Goal: Use online tool/utility: Utilize a website feature to perform a specific function

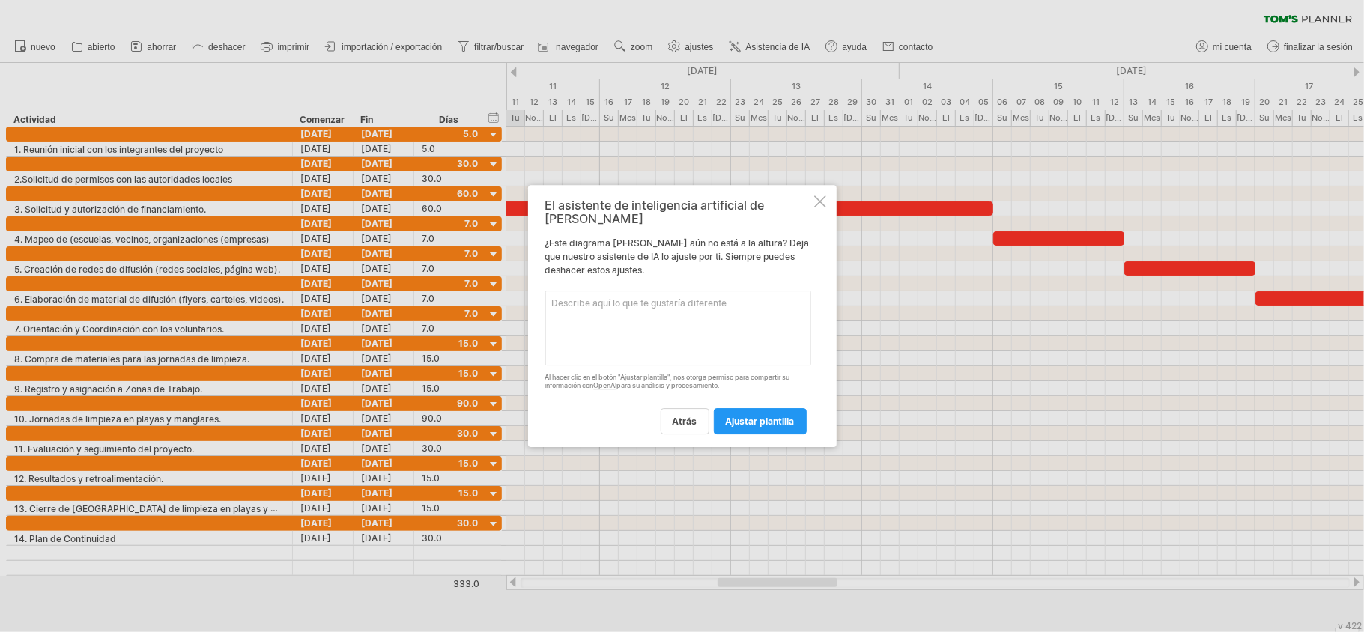
click at [754, 416] on font "ajustar plantilla" at bounding box center [760, 421] width 69 height 11
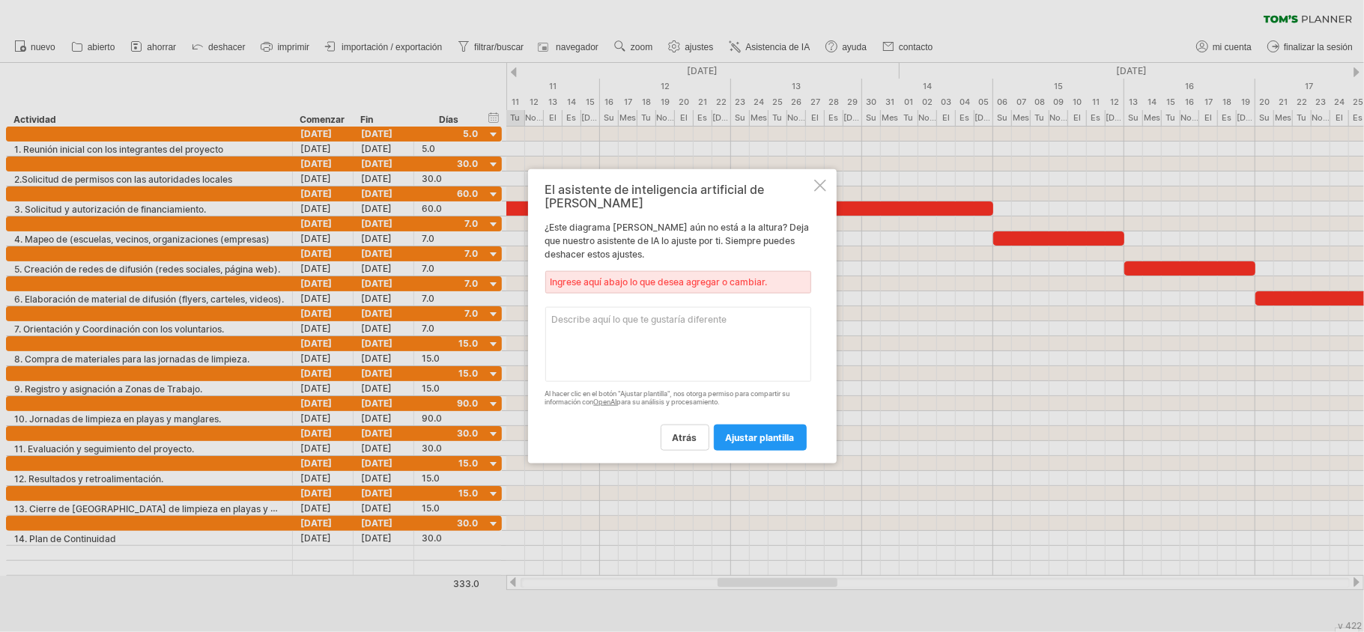
click at [645, 313] on textarea at bounding box center [678, 344] width 266 height 75
type textarea "Q"
type textarea "Realiza diagrama [PERSON_NAME] con los datos ingresados iniciando en [DATE] y t…"
click at [759, 431] on font "ajustar plantilla" at bounding box center [760, 436] width 69 height 11
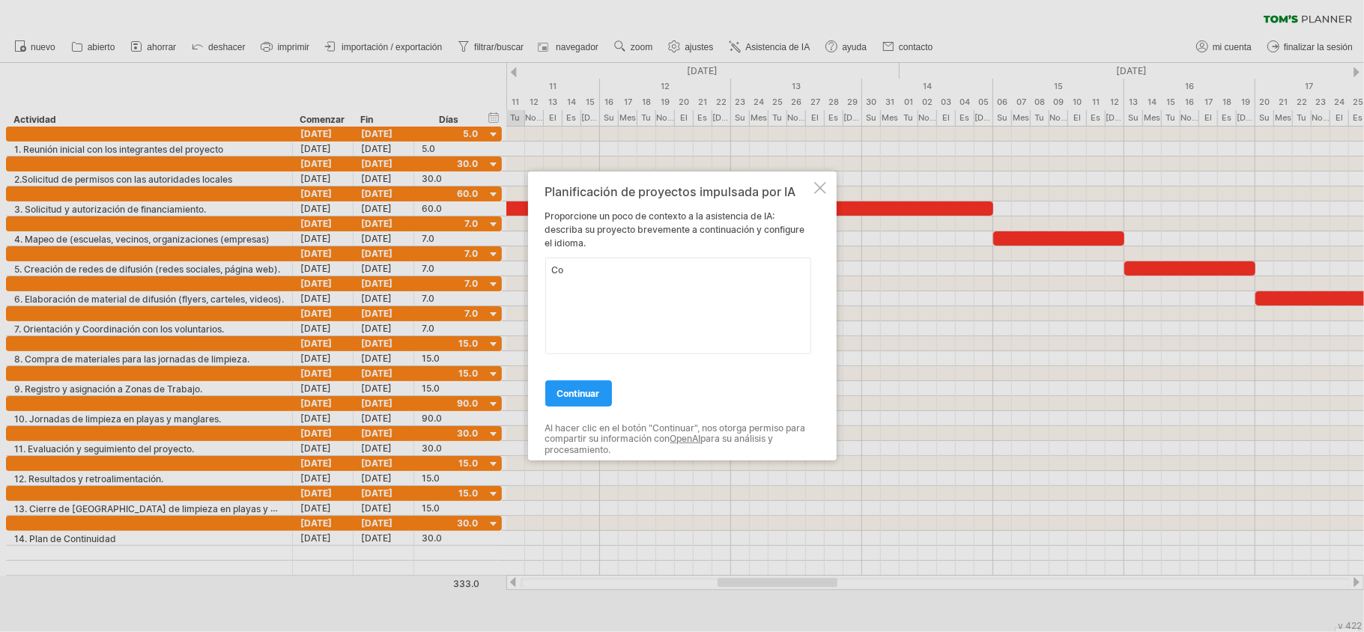
type textarea "C"
type textarea "Diagrama [PERSON_NAME]"
click at [578, 388] on font "continuar" at bounding box center [578, 393] width 43 height 11
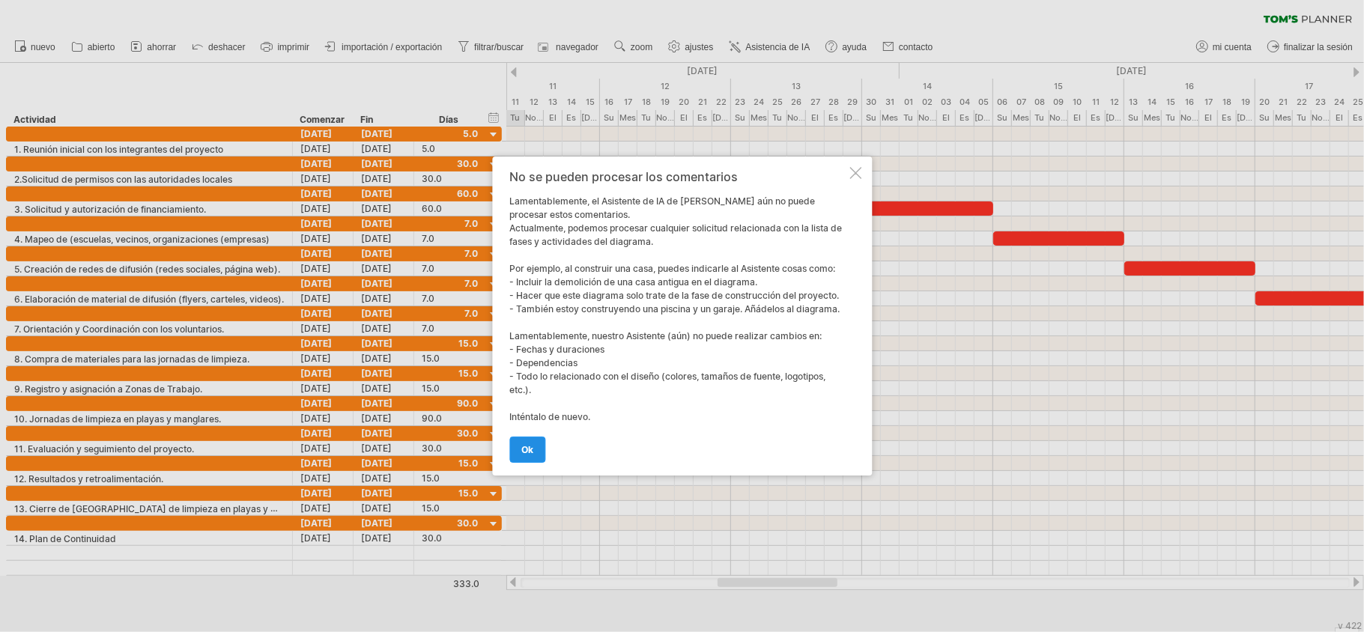
click at [532, 446] on font "OK" at bounding box center [527, 449] width 12 height 11
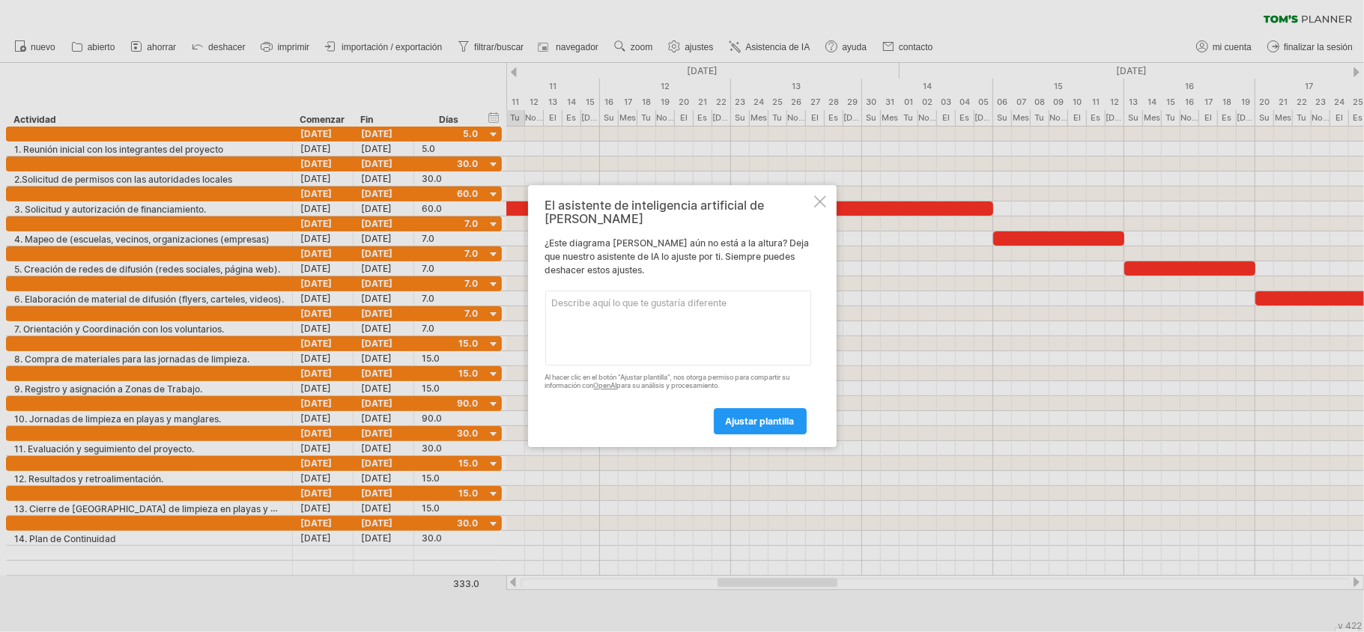
click at [668, 315] on textarea at bounding box center [678, 328] width 266 height 75
type textarea "e"
type textarea "Realiza un diagrama [PERSON_NAME]"
click at [790, 417] on font "ajustar plantilla" at bounding box center [760, 421] width 69 height 11
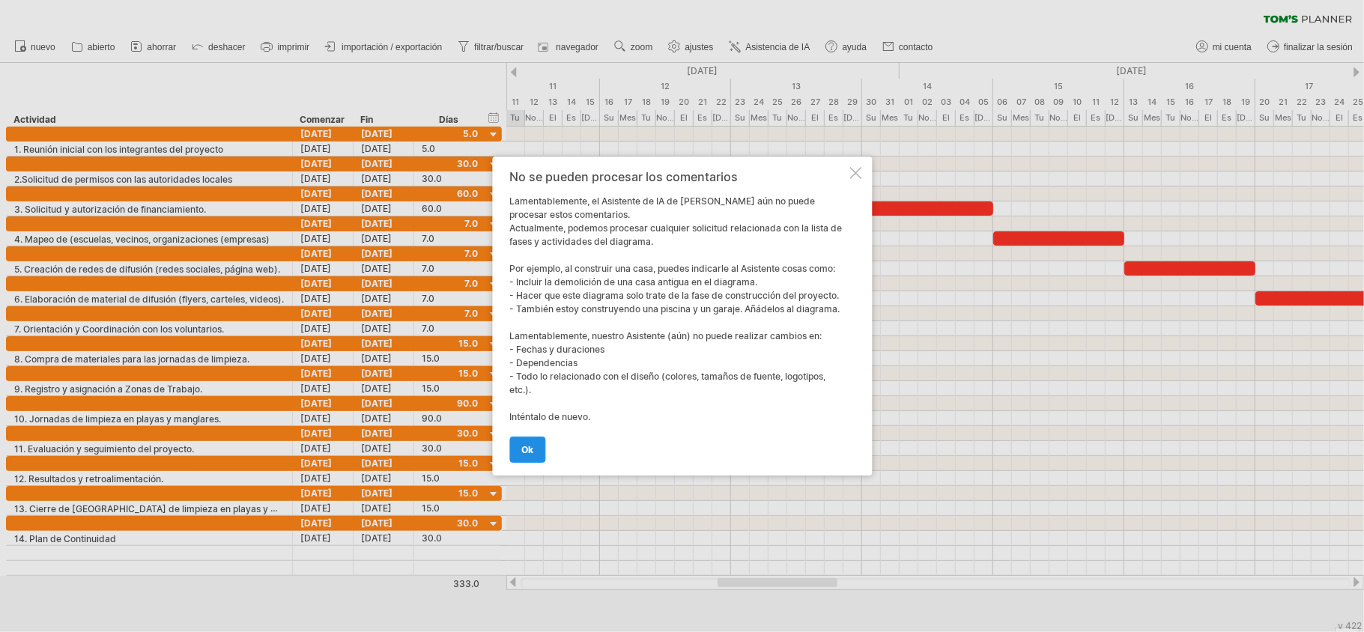
click at [525, 457] on link "OK" at bounding box center [527, 450] width 36 height 26
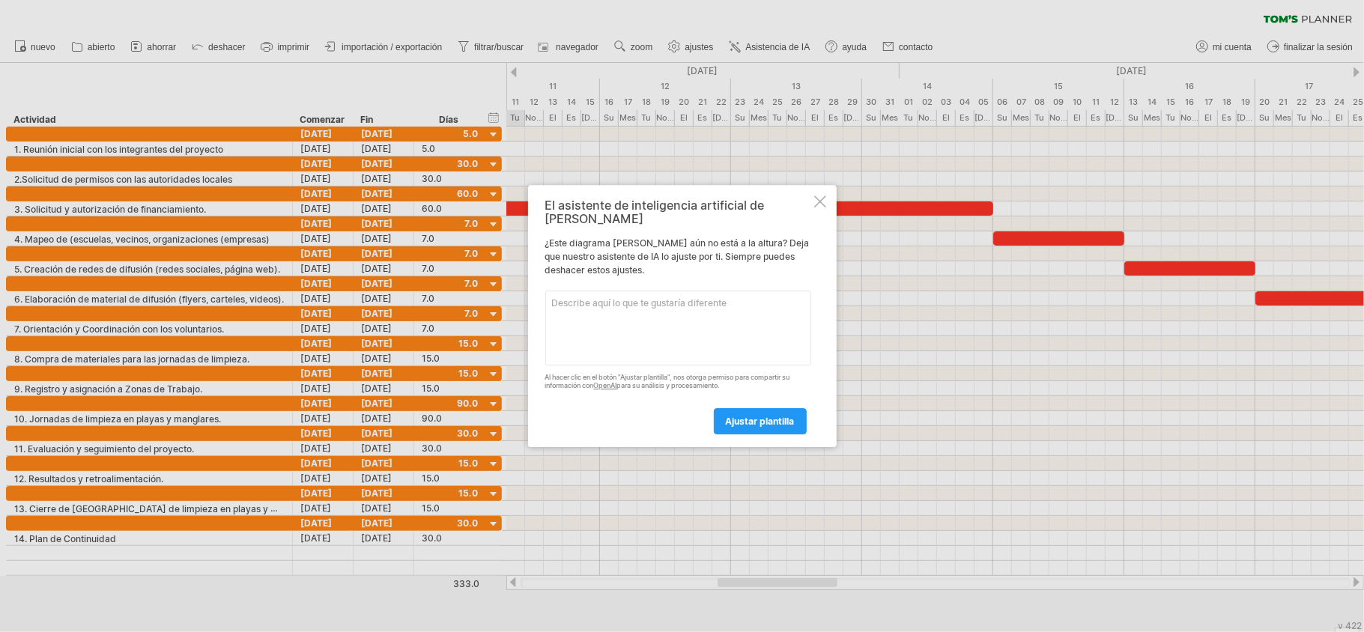
click at [686, 319] on textarea at bounding box center [678, 328] width 266 height 75
click at [818, 208] on div at bounding box center [820, 202] width 12 height 12
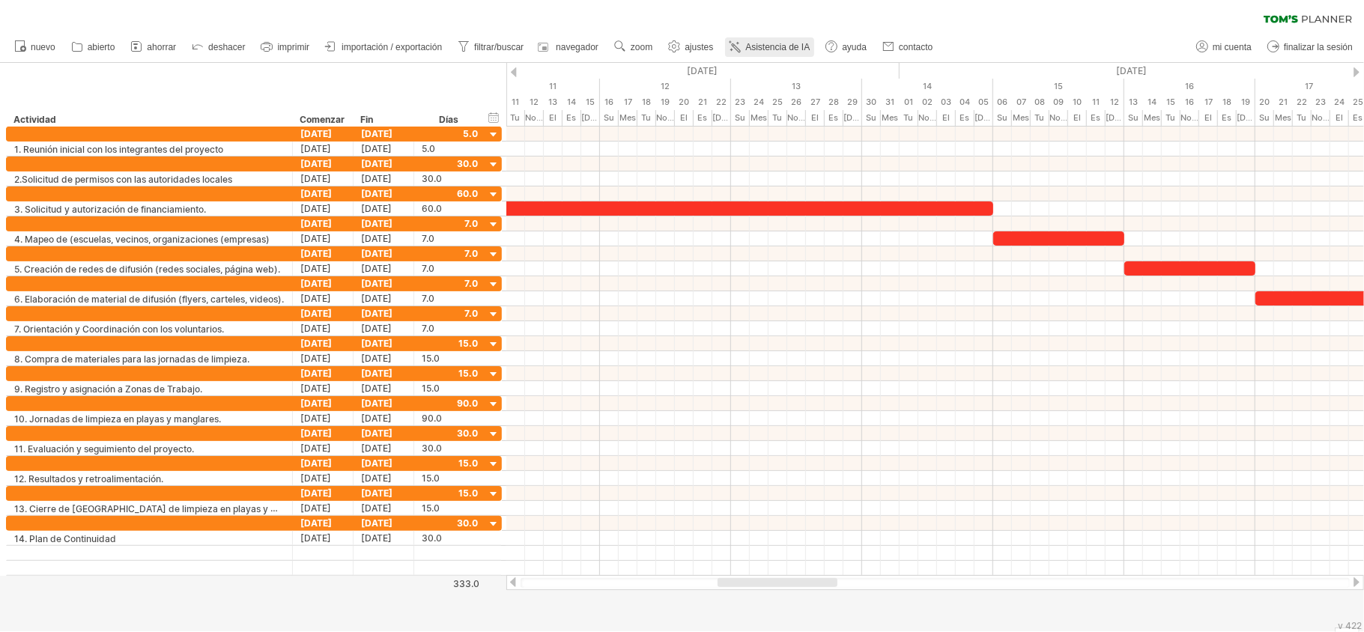
click at [772, 46] on font "Asistencia de IA" at bounding box center [777, 47] width 64 height 10
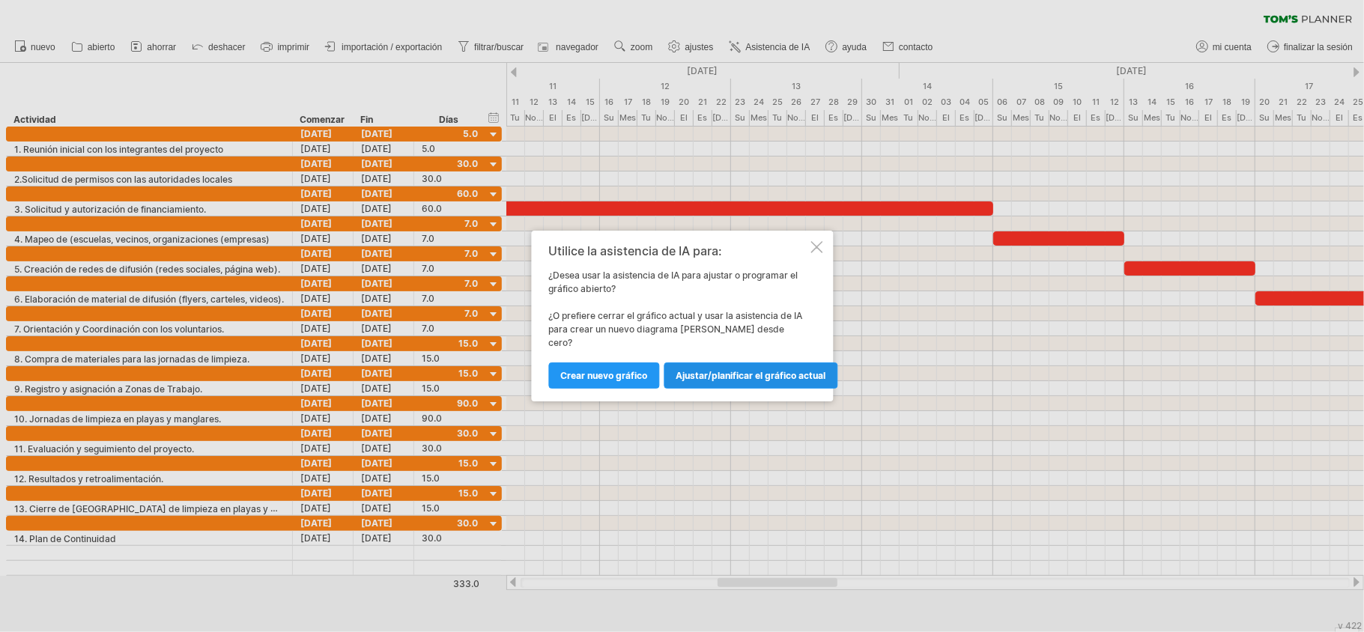
click at [682, 363] on link "Ajustar/planificar el gráfico actual" at bounding box center [751, 376] width 174 height 26
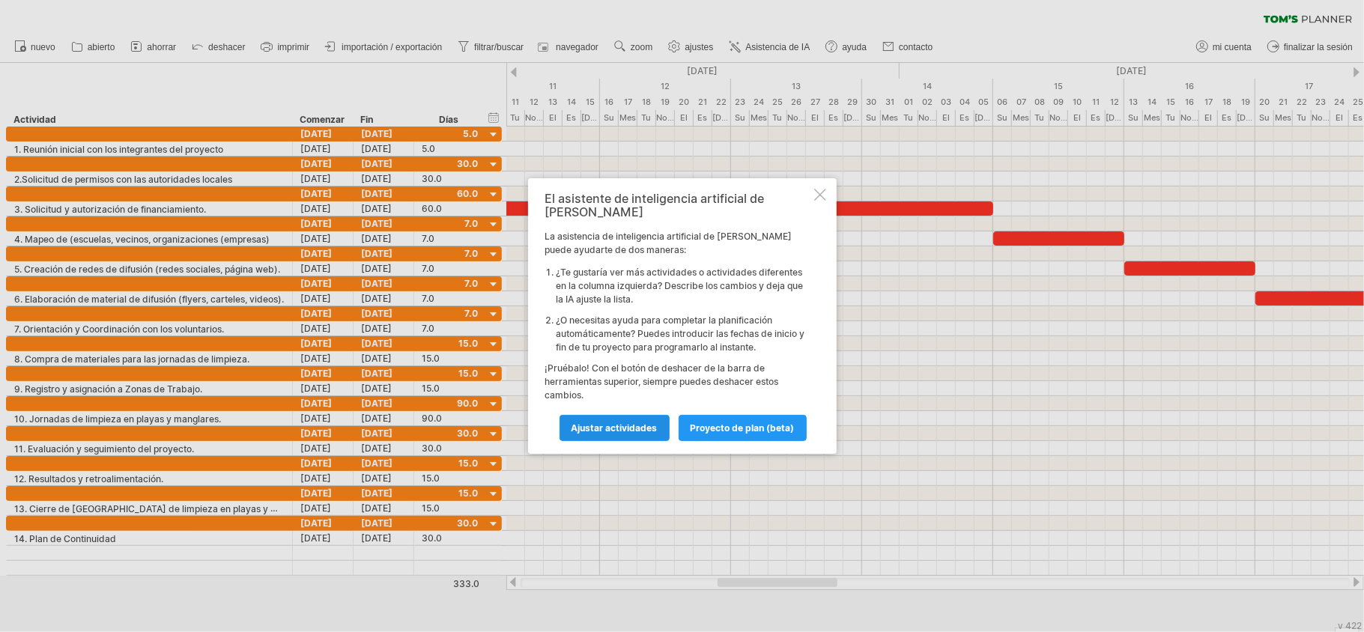
click at [662, 421] on link "Ajustar actividades" at bounding box center [615, 428] width 110 height 26
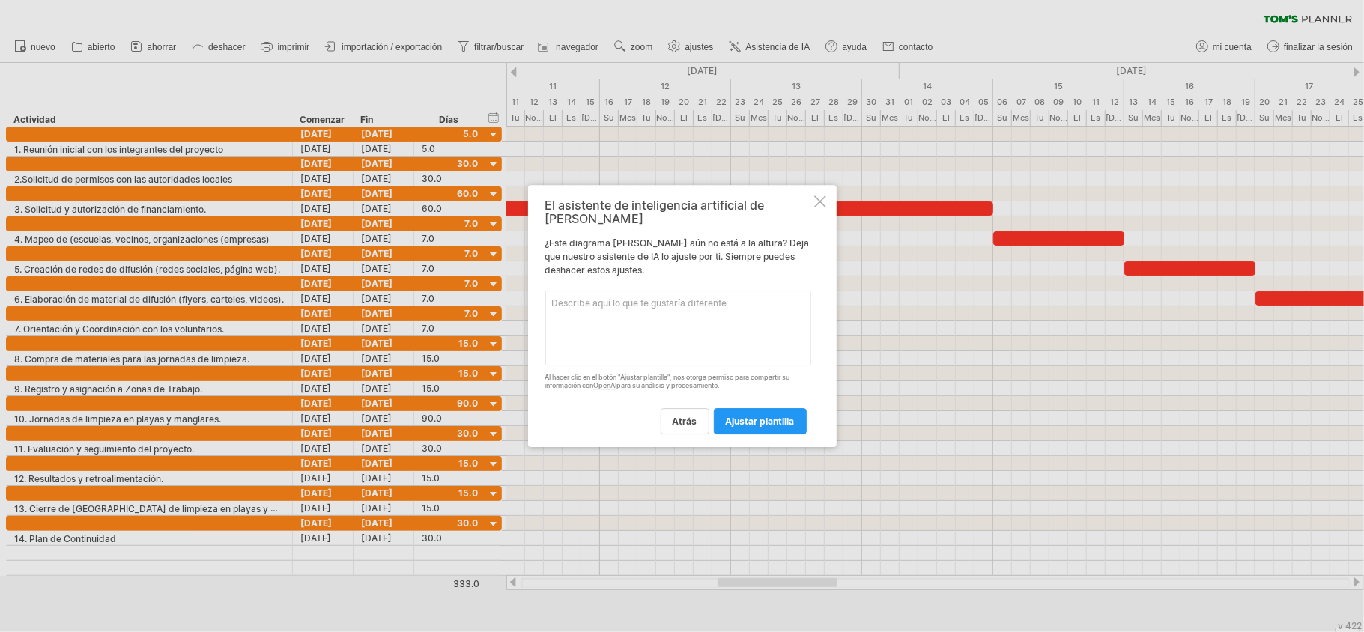
click at [723, 333] on textarea at bounding box center [678, 328] width 266 height 75
type textarea "Ordena correctamente mi diagrama para tomar una captura visible"
click at [726, 408] on link "ajustar plantilla" at bounding box center [760, 421] width 93 height 26
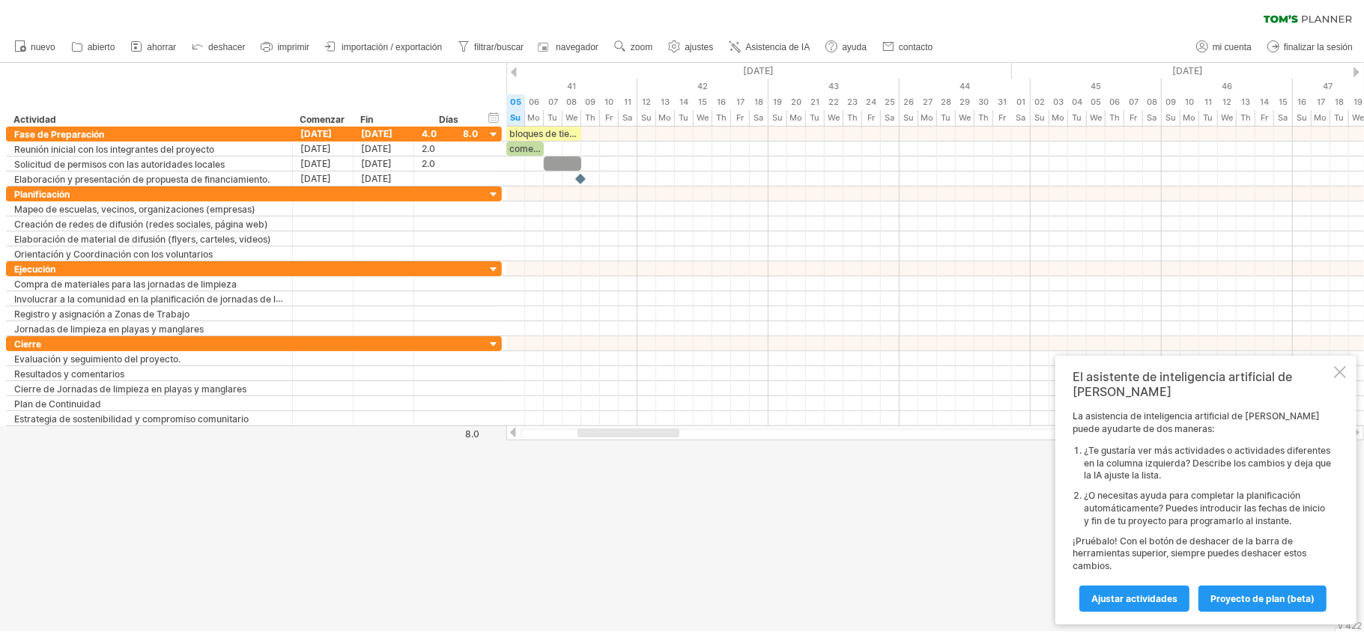
drag, startPoint x: 763, startPoint y: 430, endPoint x: 605, endPoint y: 432, distance: 157.3
click at [627, 430] on div at bounding box center [629, 432] width 102 height 9
click at [512, 428] on div at bounding box center [513, 433] width 12 height 10
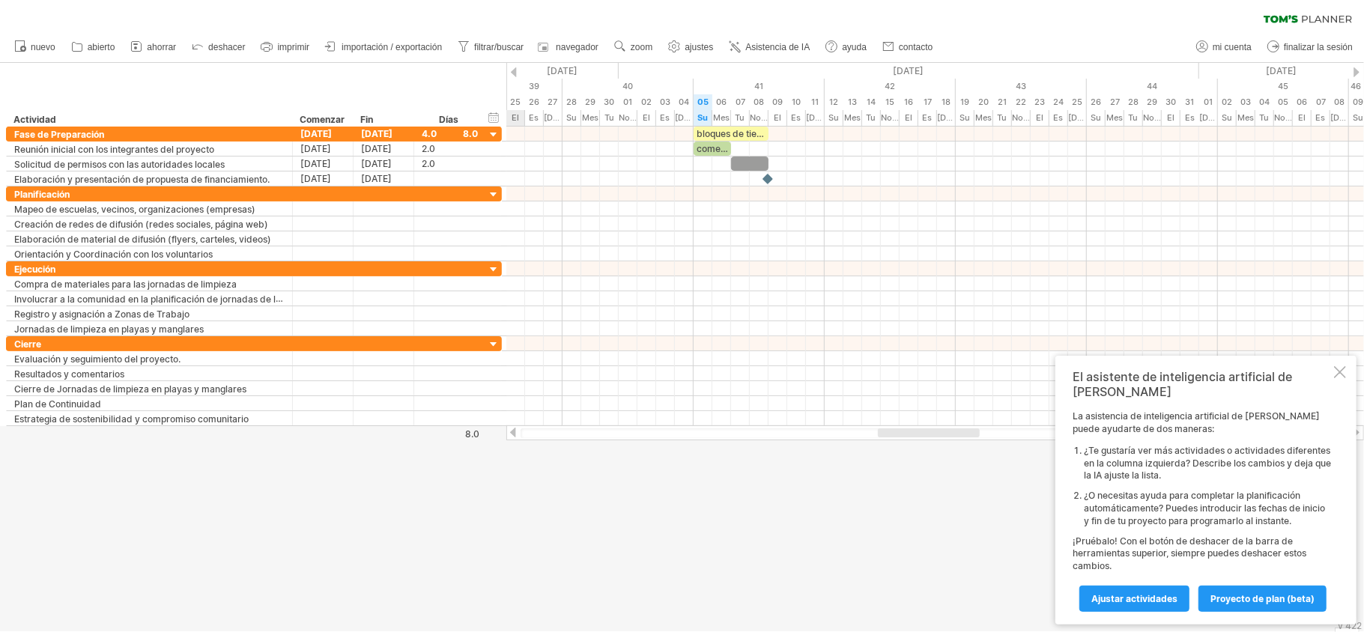
click at [512, 428] on div at bounding box center [513, 433] width 12 height 10
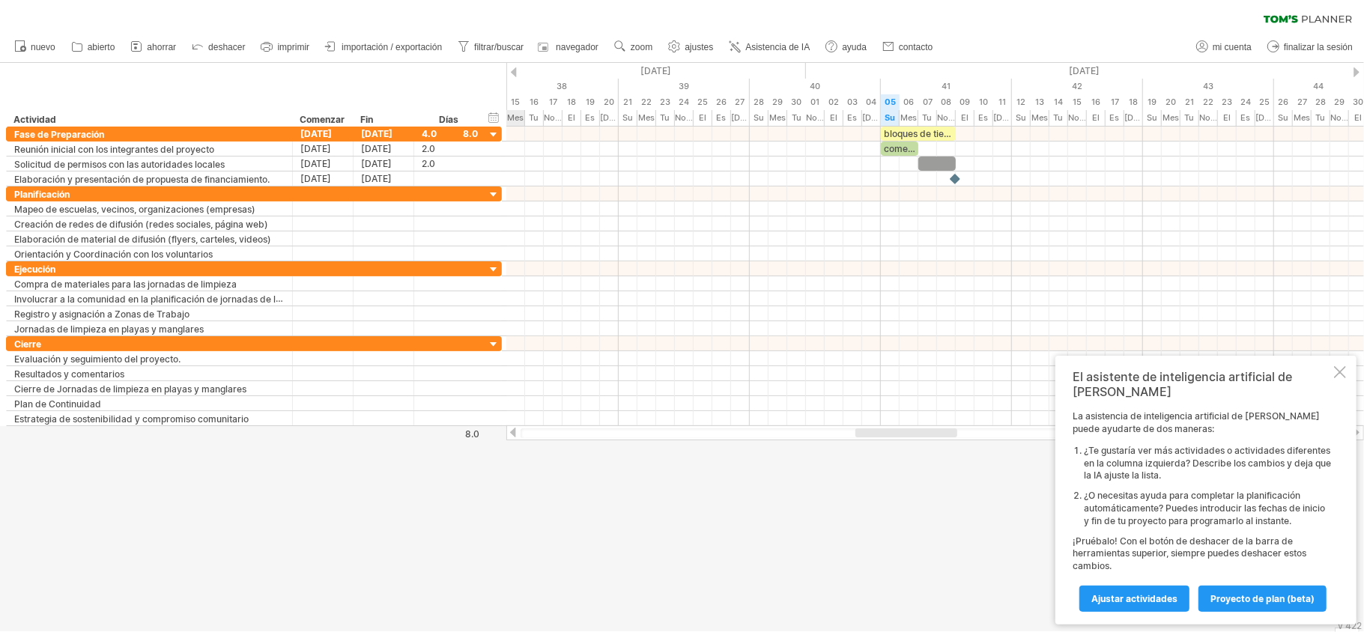
click at [512, 428] on div at bounding box center [513, 433] width 12 height 10
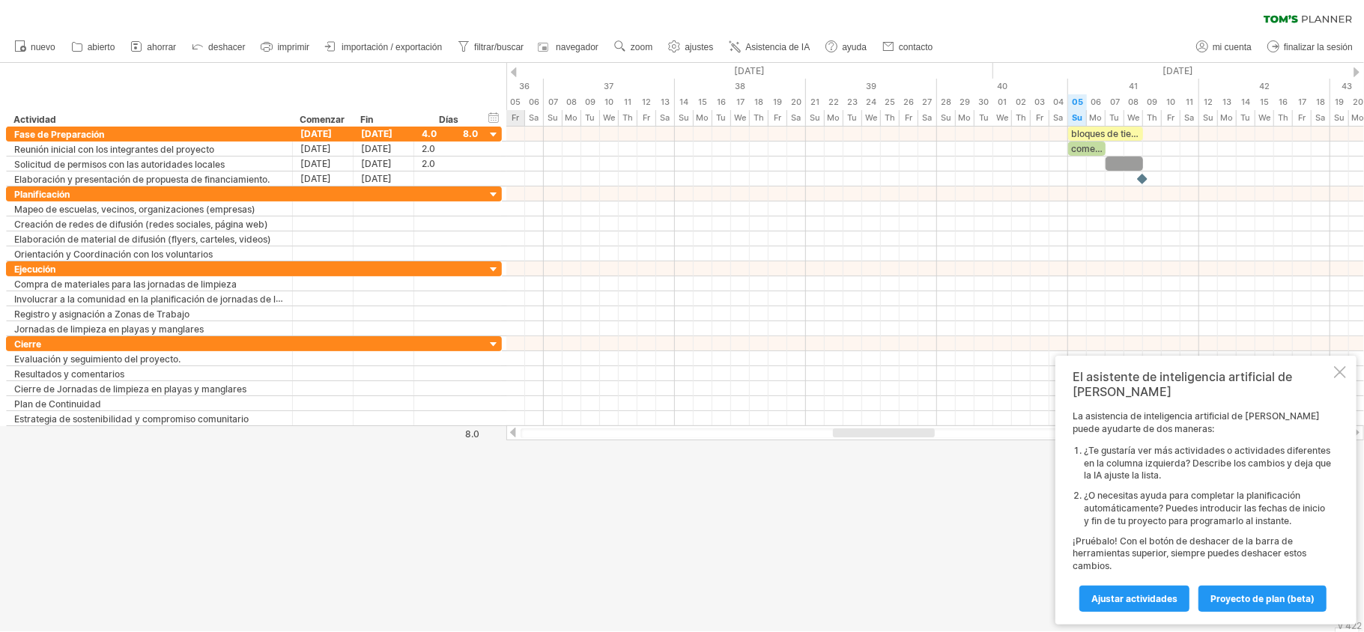
click at [512, 428] on div at bounding box center [513, 433] width 12 height 10
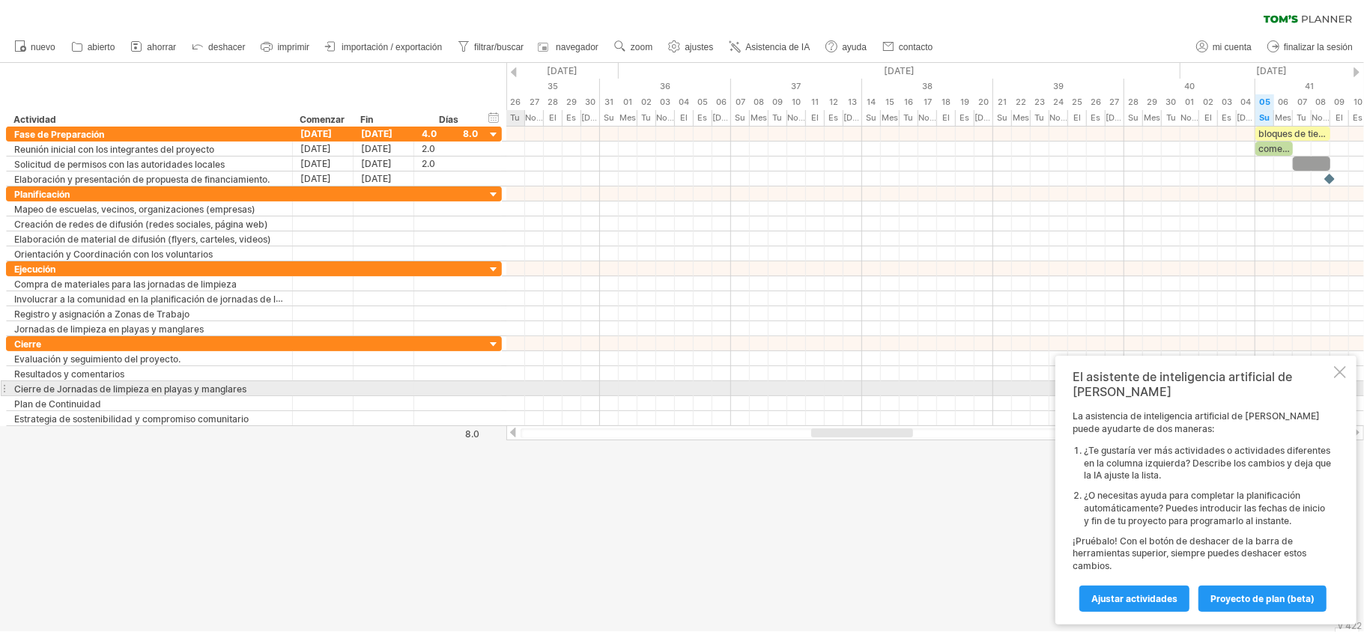
click at [1340, 378] on div at bounding box center [1340, 372] width 12 height 12
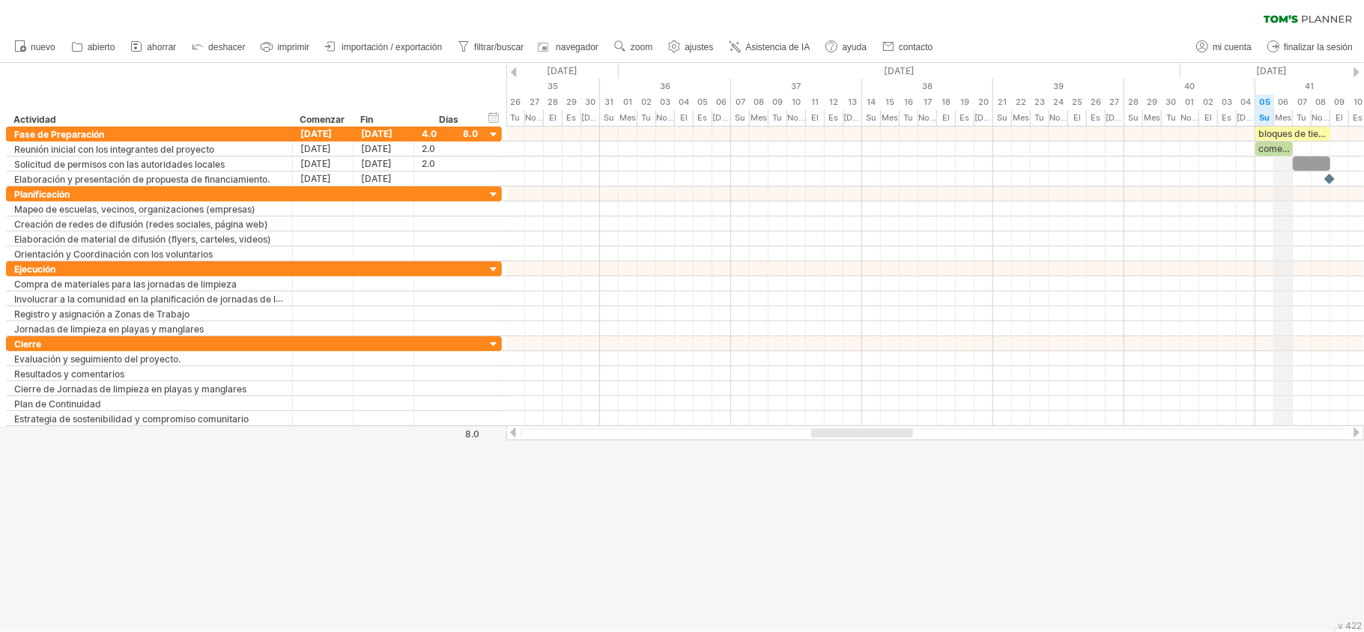
click at [1289, 124] on div "Mes" at bounding box center [1283, 118] width 19 height 16
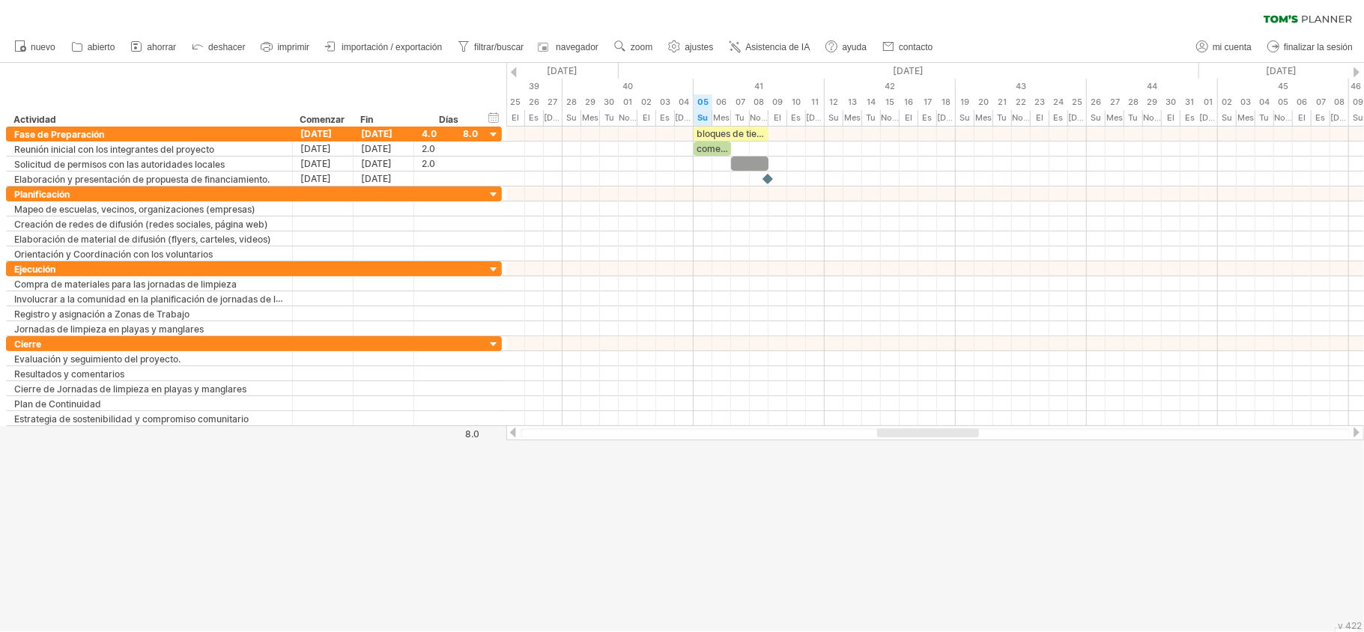
drag, startPoint x: 870, startPoint y: 434, endPoint x: 939, endPoint y: 430, distance: 68.3
click at [939, 430] on div at bounding box center [928, 432] width 102 height 9
drag, startPoint x: 939, startPoint y: 430, endPoint x: 551, endPoint y: 432, distance: 387.3
click at [560, 432] on div at bounding box center [572, 432] width 102 height 9
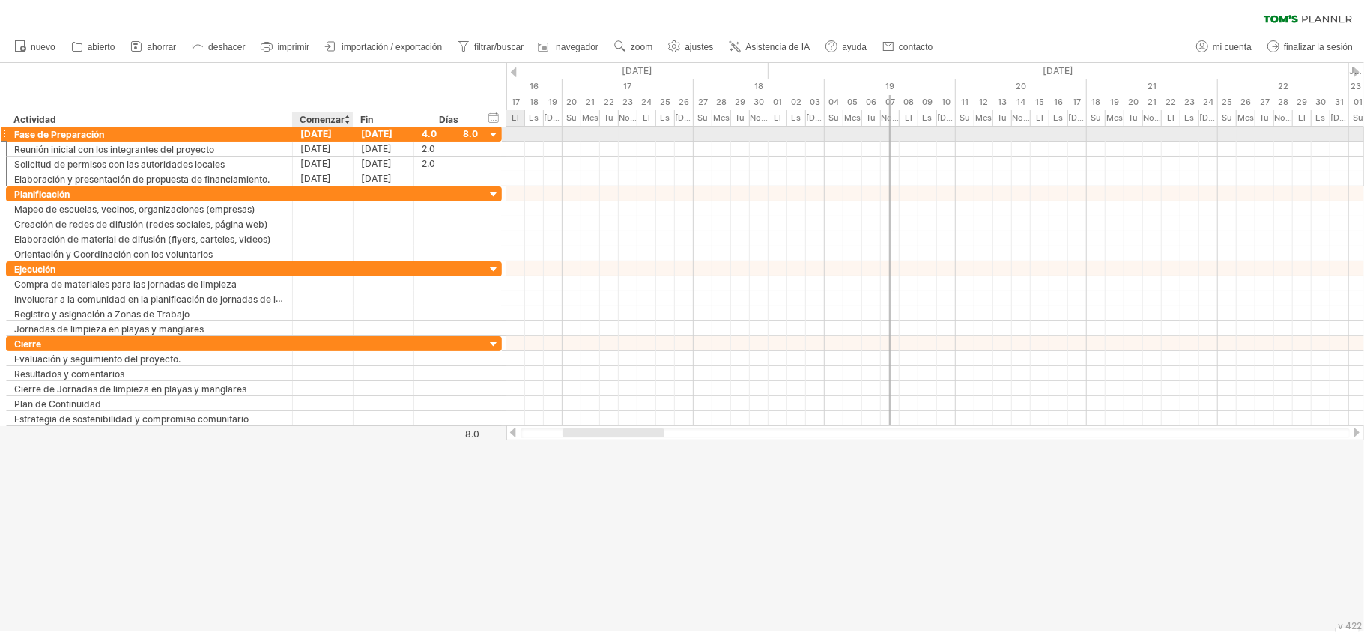
click at [318, 136] on font "[DATE]" at bounding box center [315, 133] width 31 height 11
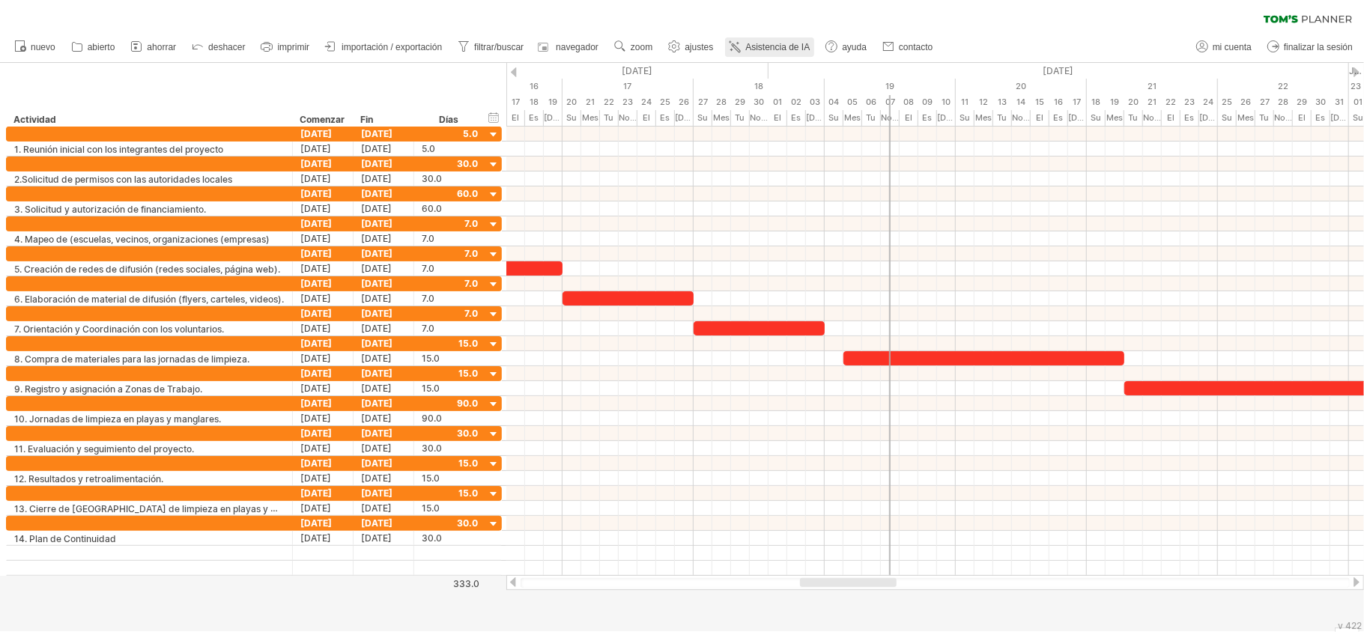
click at [786, 46] on font "Asistencia de IA" at bounding box center [777, 47] width 64 height 10
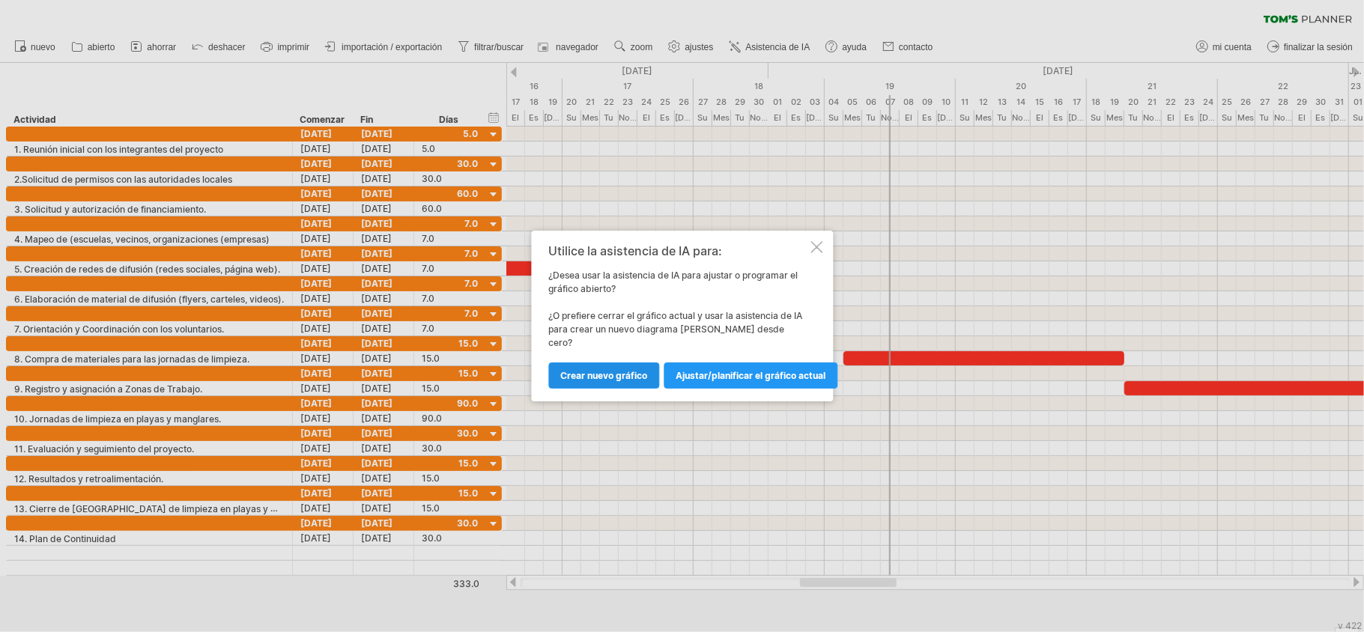
click at [616, 370] on font "Crear nuevo gráfico" at bounding box center [603, 375] width 87 height 11
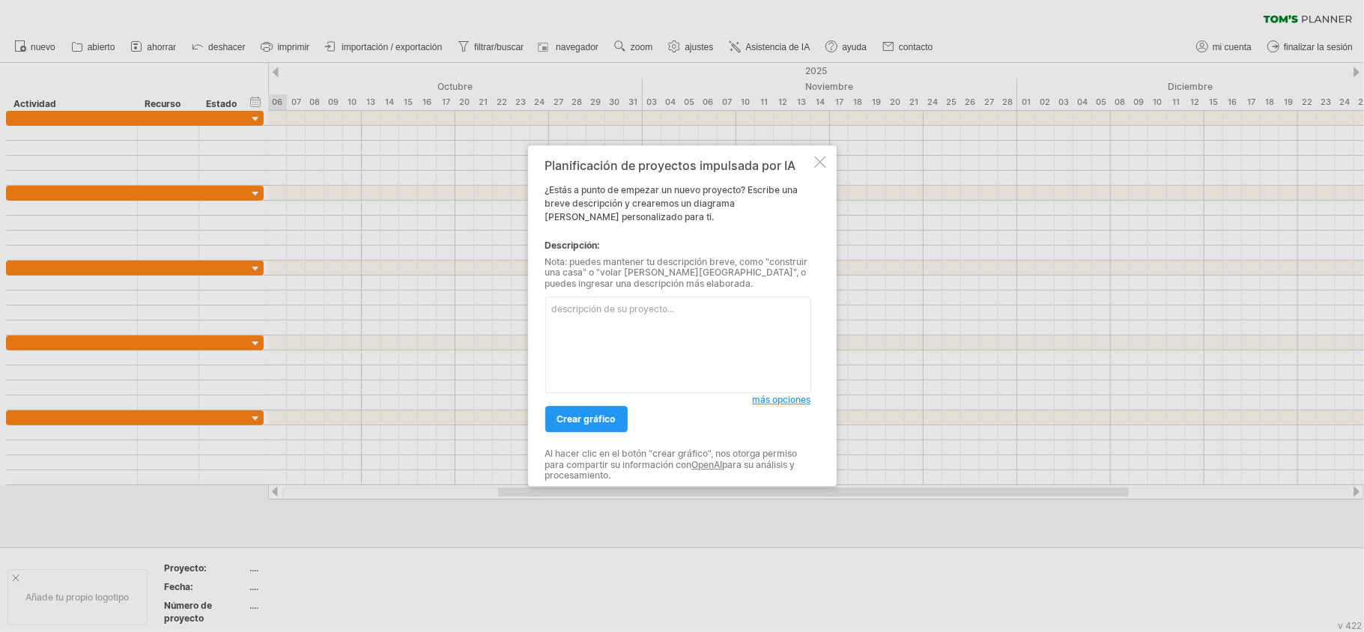
click at [693, 318] on textarea at bounding box center [678, 345] width 266 height 97
click at [815, 153] on div "Planificación de proyectos impulsada por IA ¿Estás a punto de empezar un nuevo …" at bounding box center [682, 315] width 309 height 341
click at [820, 151] on div "Planificación de proyectos impulsada por IA ¿Estás a punto de empezar un nuevo …" at bounding box center [682, 315] width 309 height 341
click at [820, 157] on div "Planificación de proyectos impulsada por IA ¿Estás a punto de empezar un nuevo …" at bounding box center [682, 315] width 309 height 341
click at [823, 163] on div at bounding box center [820, 162] width 12 height 12
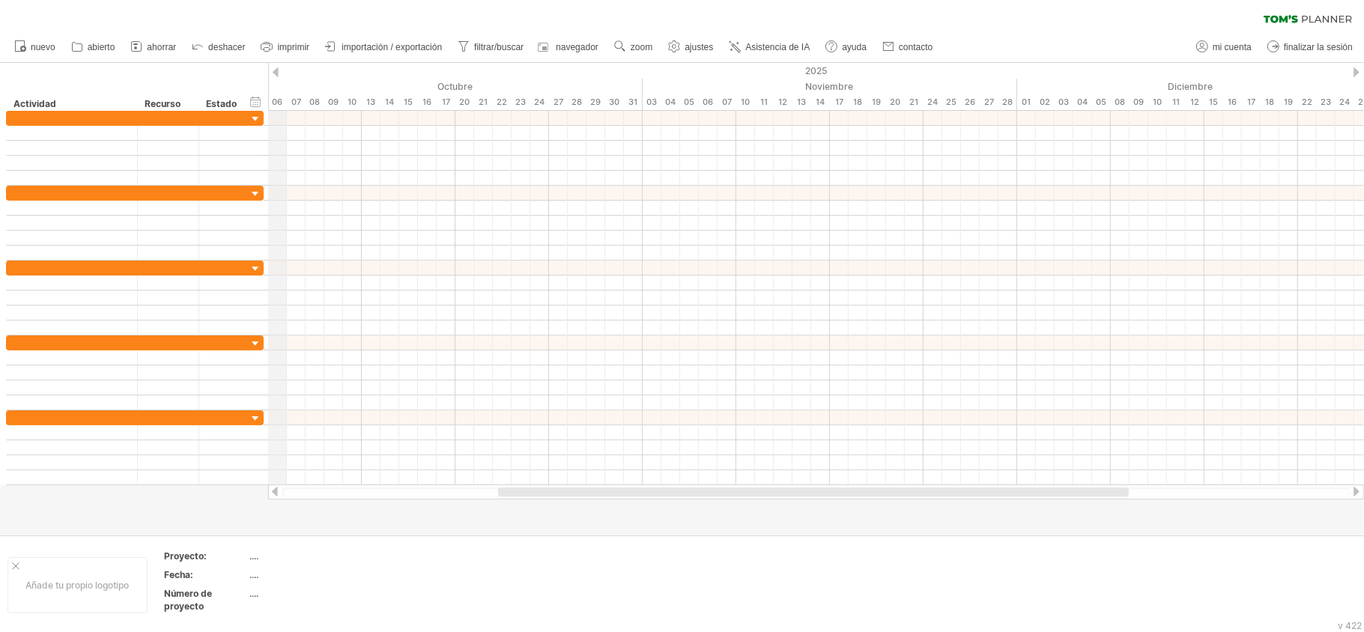
click at [283, 69] on div "2025" at bounding box center [174, 71] width 2547 height 16
click at [276, 70] on div at bounding box center [276, 72] width 6 height 10
